Goal: Task Accomplishment & Management: Use online tool/utility

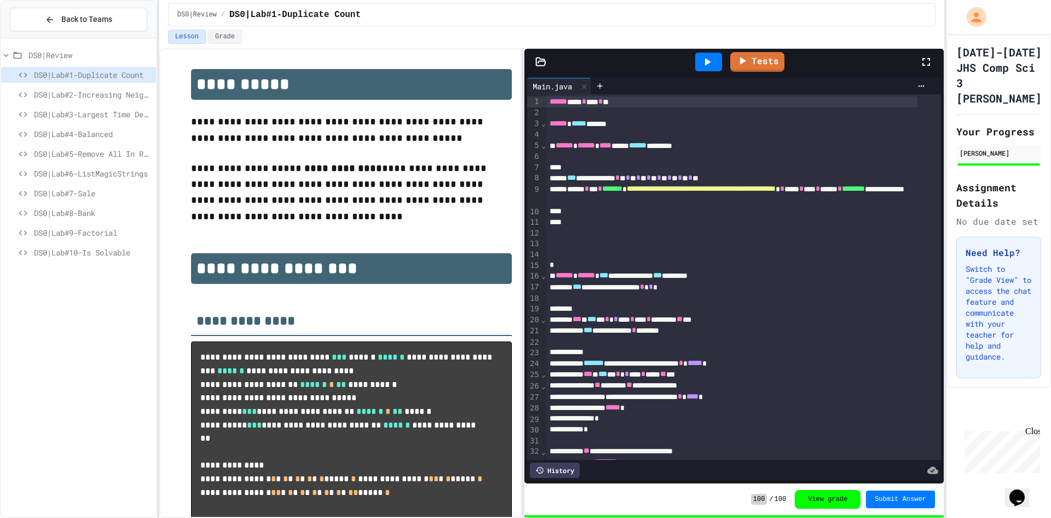
click at [66, 173] on span "DS0|Lab#6-ListMagicStrings" at bounding box center [93, 174] width 118 height 12
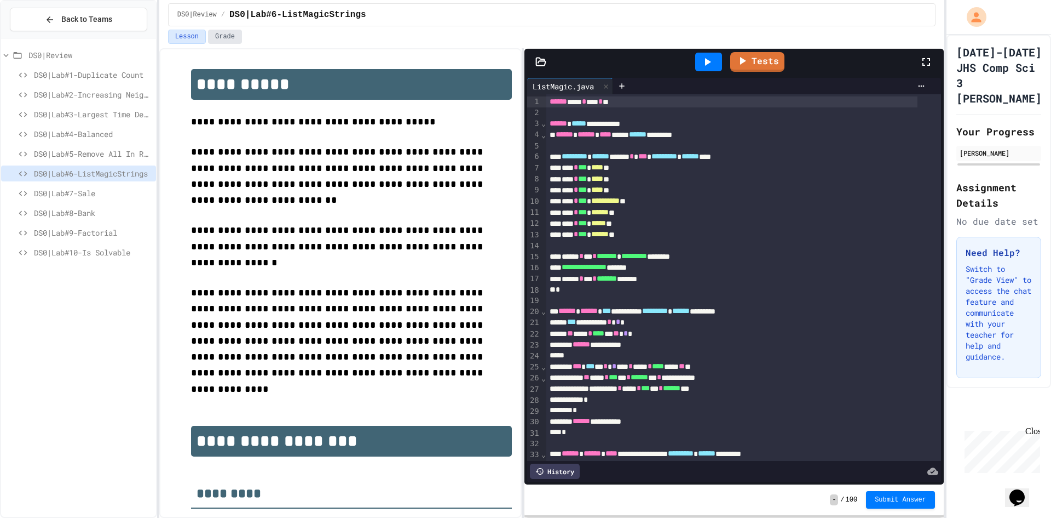
click at [210, 30] on button "Grade" at bounding box center [225, 37] width 34 height 14
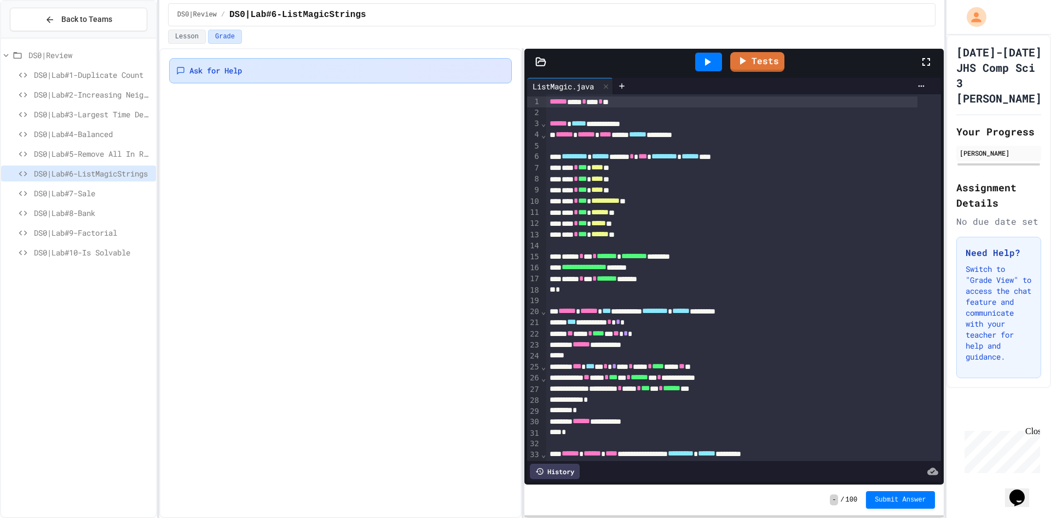
click at [219, 67] on span "Ask for Help" at bounding box center [215, 70] width 53 height 11
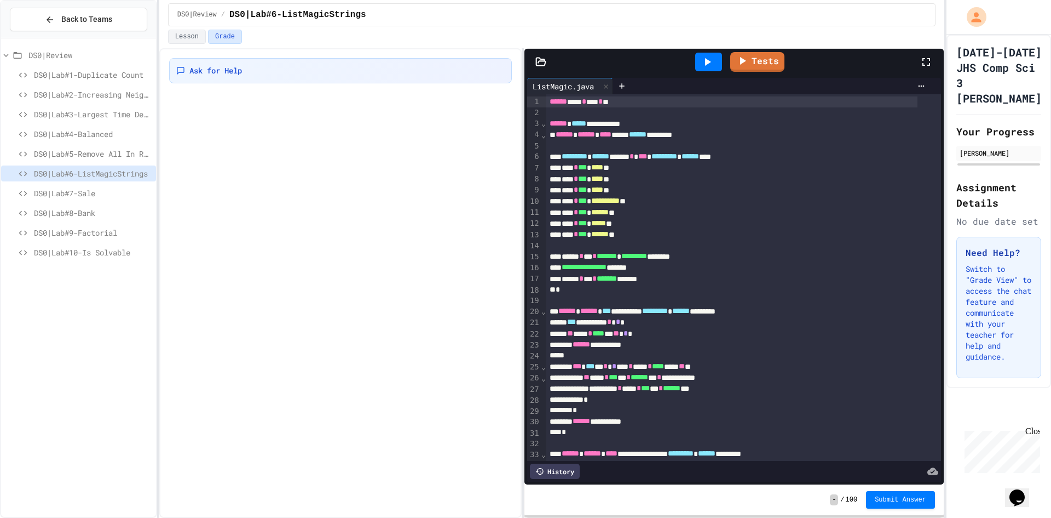
click at [182, 42] on button "Lesson" at bounding box center [187, 37] width 38 height 14
